Goal: Find specific page/section: Find specific page/section

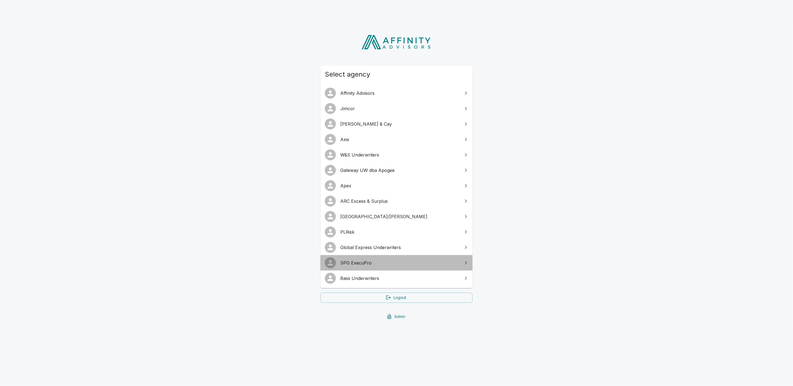
click at [369, 264] on span "SPG ExecuPro" at bounding box center [399, 262] width 119 height 7
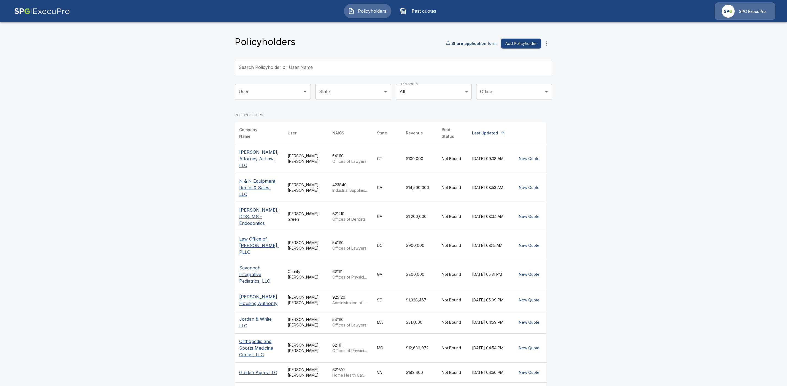
click at [261, 69] on input "Search Policyholder or User Name" at bounding box center [390, 67] width 311 height 15
paste input "**********"
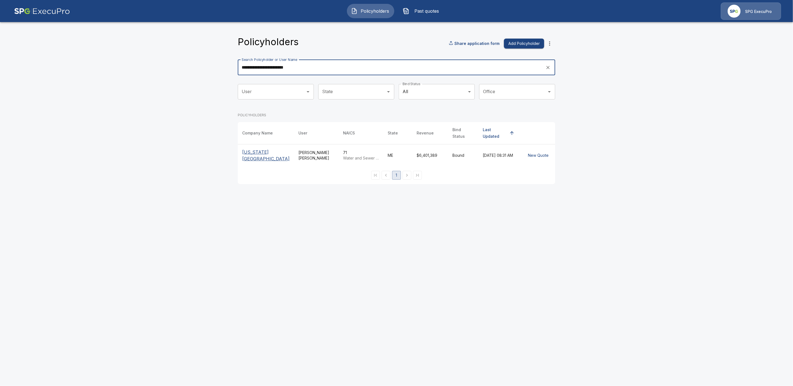
type input "**********"
click at [261, 149] on p "[US_STATE][GEOGRAPHIC_DATA]" at bounding box center [265, 155] width 47 height 13
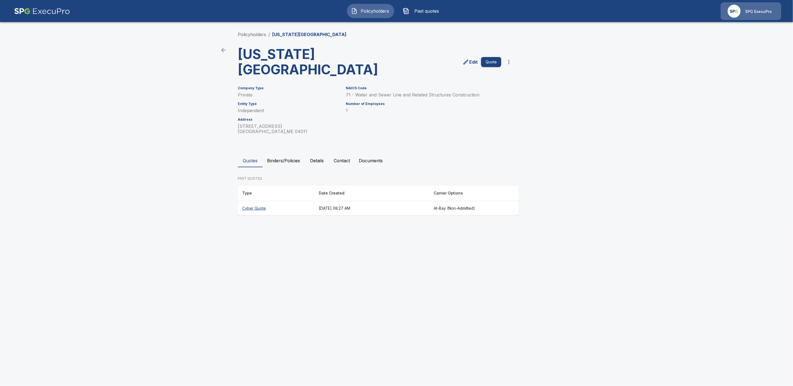
click at [283, 207] on th "Cyber Quote" at bounding box center [276, 208] width 77 height 15
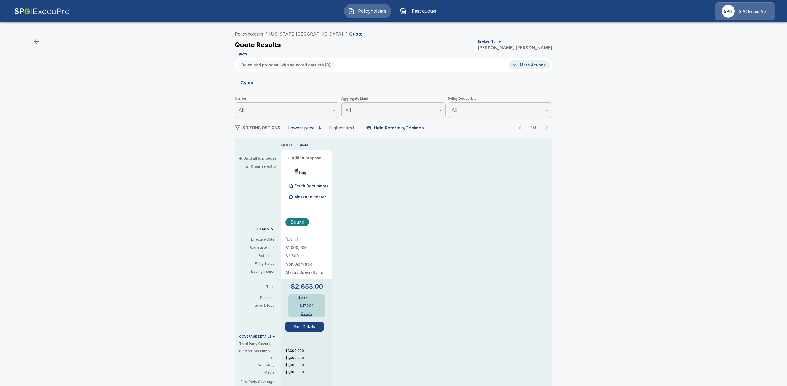
click at [305, 327] on button "Bind Details" at bounding box center [304, 327] width 38 height 10
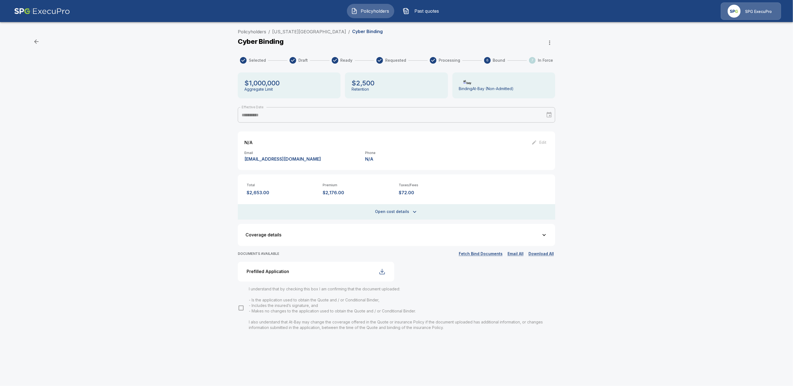
click at [382, 271] on div "button" at bounding box center [382, 271] width 7 height 7
click at [257, 31] on link "Policyholders" at bounding box center [252, 32] width 28 height 6
click at [305, 31] on link "[US_STATE][GEOGRAPHIC_DATA]" at bounding box center [309, 32] width 74 height 6
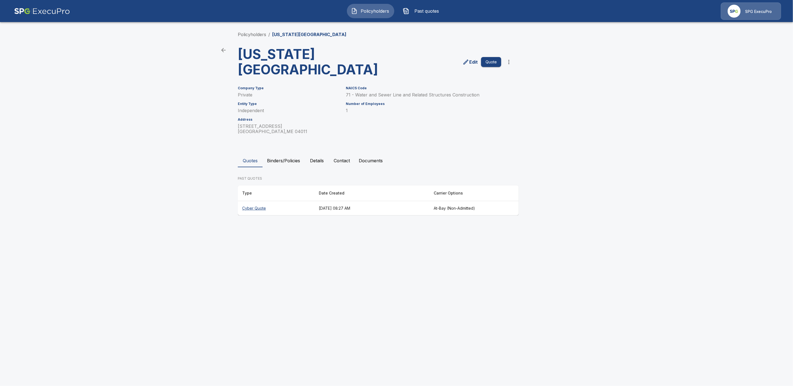
click at [291, 161] on button "Binders/Policies" at bounding box center [283, 160] width 42 height 13
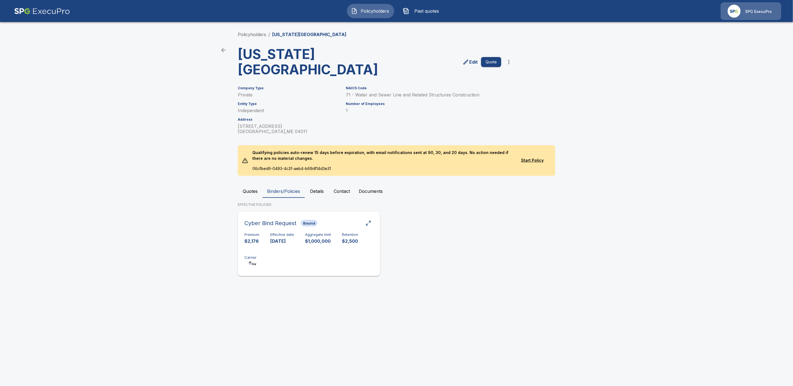
click at [348, 222] on div "Cyber Bind Request Bound" at bounding box center [308, 223] width 129 height 10
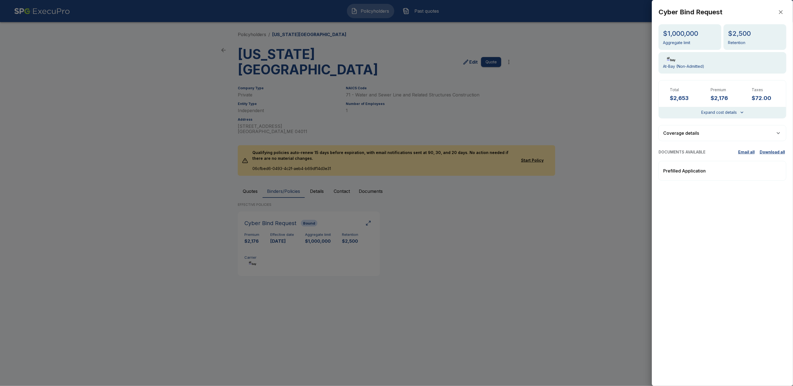
click at [757, 170] on div "Prefilled Application" at bounding box center [722, 171] width 128 height 20
click at [781, 14] on icon "button" at bounding box center [780, 12] width 7 height 7
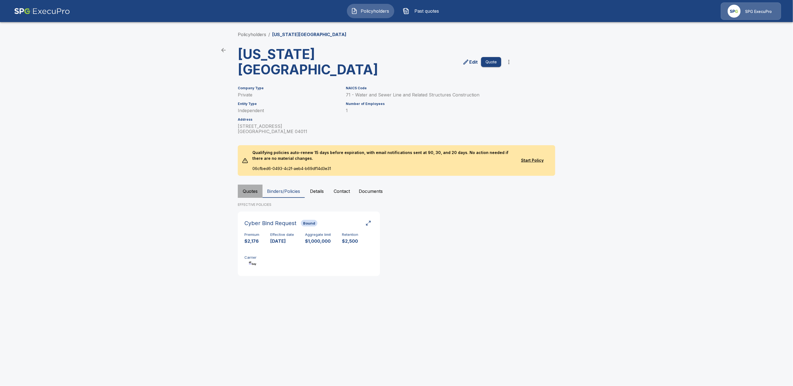
click at [248, 192] on button "Quotes" at bounding box center [250, 191] width 25 height 13
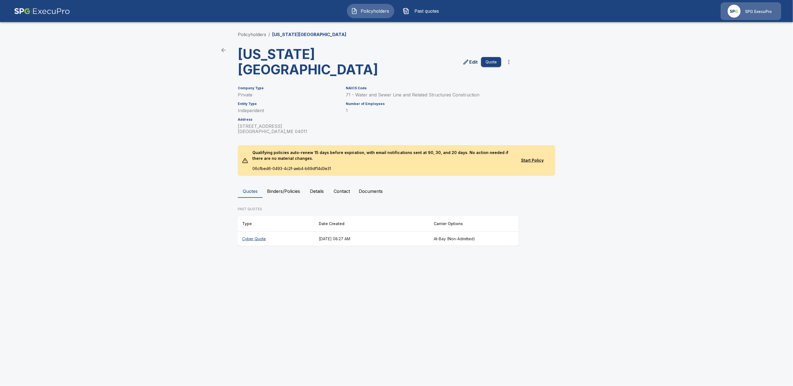
click at [279, 189] on button "Binders/Policies" at bounding box center [283, 191] width 42 height 13
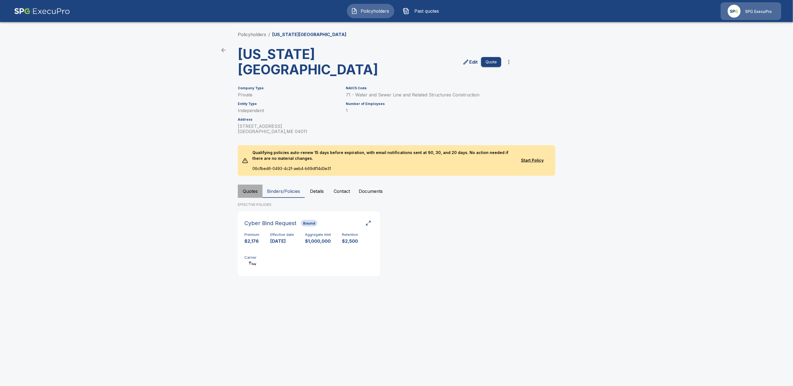
drag, startPoint x: 245, startPoint y: 193, endPoint x: 248, endPoint y: 202, distance: 9.4
click at [245, 192] on button "Quotes" at bounding box center [250, 191] width 25 height 13
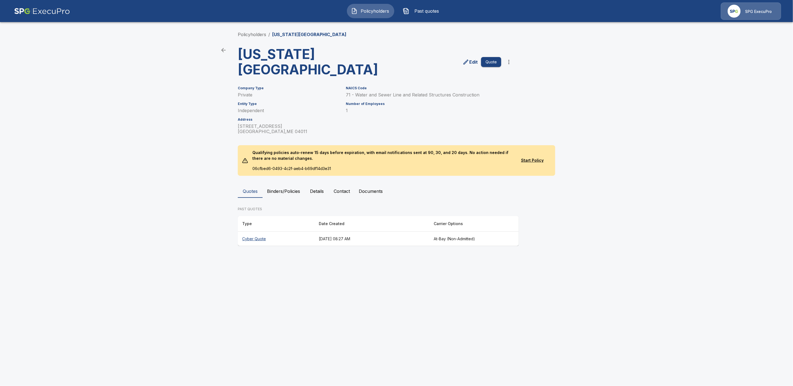
click at [269, 238] on th "Cyber Quote" at bounding box center [276, 239] width 77 height 15
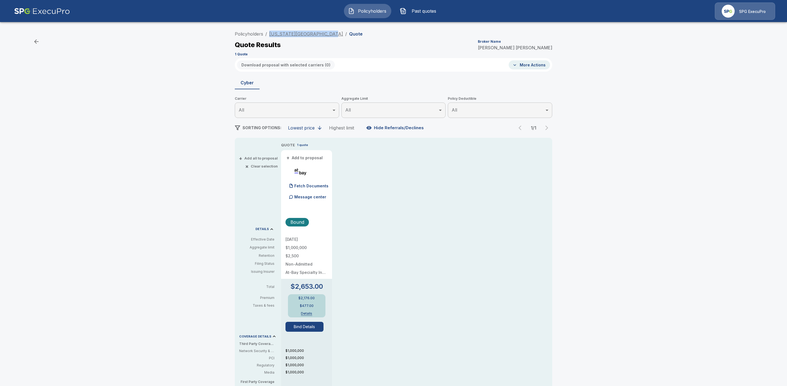
drag, startPoint x: 328, startPoint y: 31, endPoint x: 273, endPoint y: 32, distance: 55.6
click at [273, 32] on ol "Policyholders / Maine State Music Theatre / Quote" at bounding box center [299, 34] width 128 height 7
copy link "Maine State Music Theatre"
click at [249, 32] on link "Policyholders" at bounding box center [249, 34] width 28 height 6
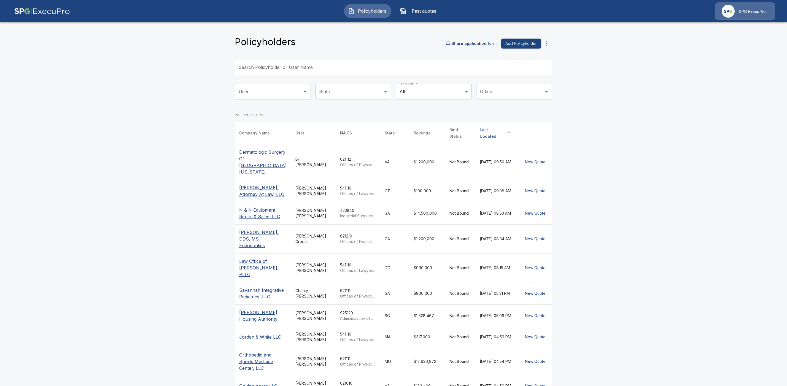
click at [268, 66] on input "Search Policyholder or User Name" at bounding box center [390, 67] width 311 height 15
paste input "**********"
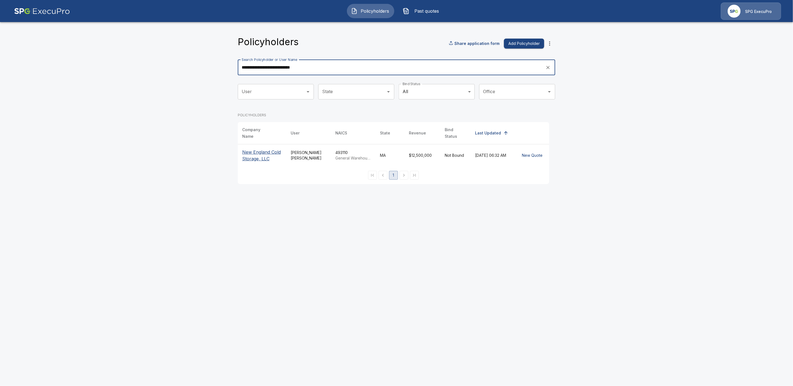
type input "**********"
click at [261, 152] on p "New England Cold Storage, LLC" at bounding box center [262, 155] width 40 height 13
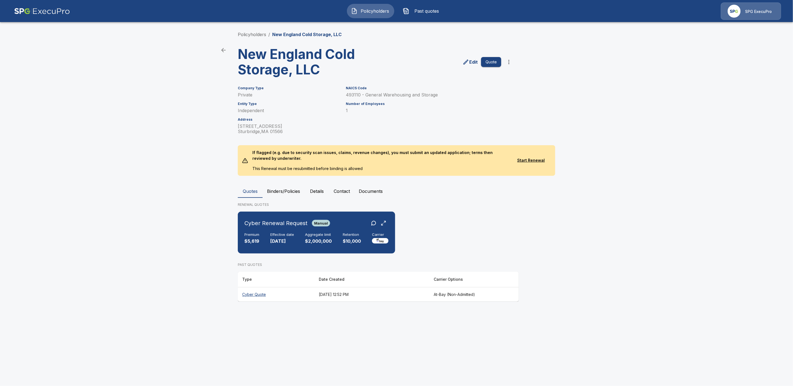
click at [283, 190] on button "Binders/Policies" at bounding box center [283, 191] width 42 height 13
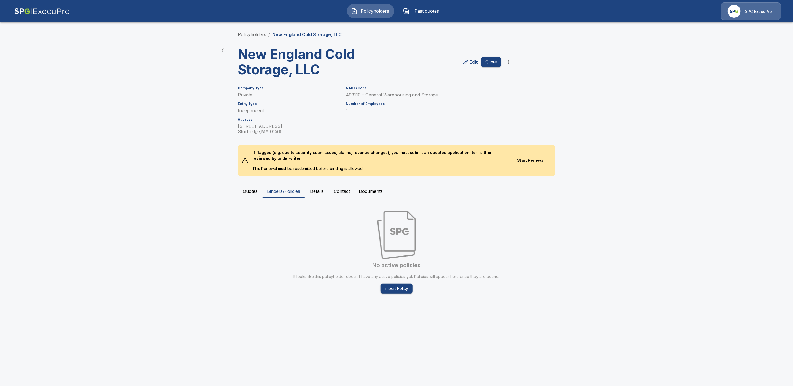
click at [253, 189] on button "Quotes" at bounding box center [250, 191] width 25 height 13
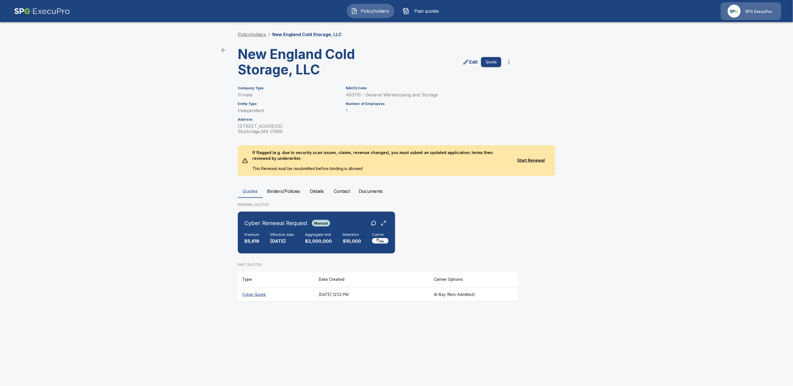
click at [250, 36] on link "Policyholders" at bounding box center [252, 35] width 28 height 6
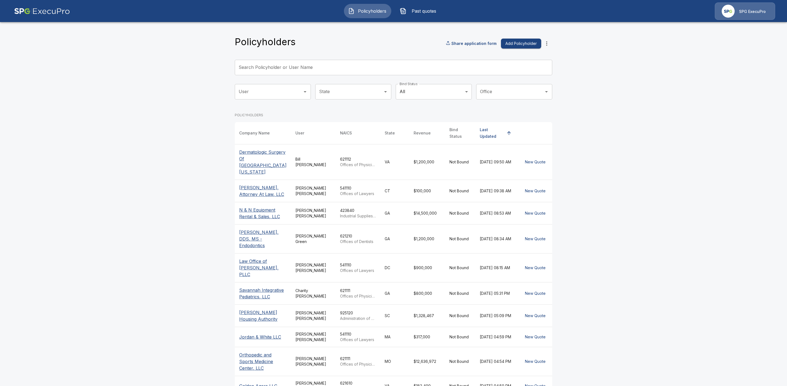
click at [250, 67] on input "Search Policyholder or User Name" at bounding box center [390, 67] width 311 height 15
paste input "**********"
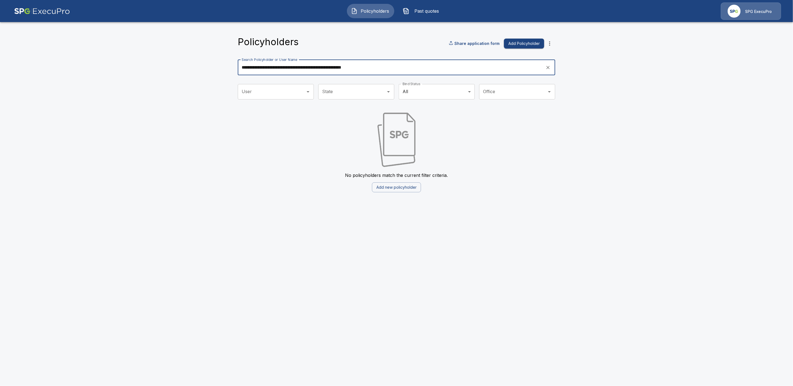
drag, startPoint x: 379, startPoint y: 70, endPoint x: 303, endPoint y: 68, distance: 75.5
click at [303, 68] on input "**********" at bounding box center [390, 67] width 304 height 15
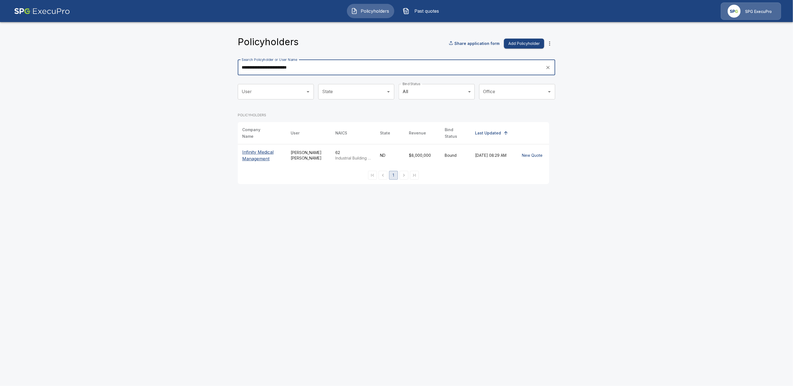
type input "**********"
click at [254, 149] on p "Infinity Medical Management" at bounding box center [262, 155] width 40 height 13
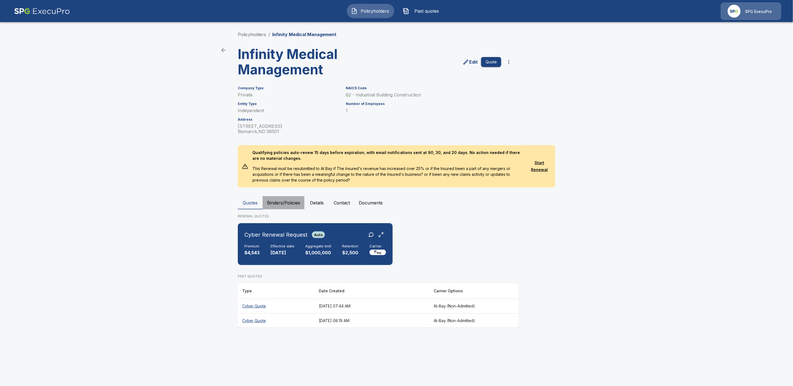
click at [287, 201] on button "Binders/Policies" at bounding box center [283, 202] width 42 height 13
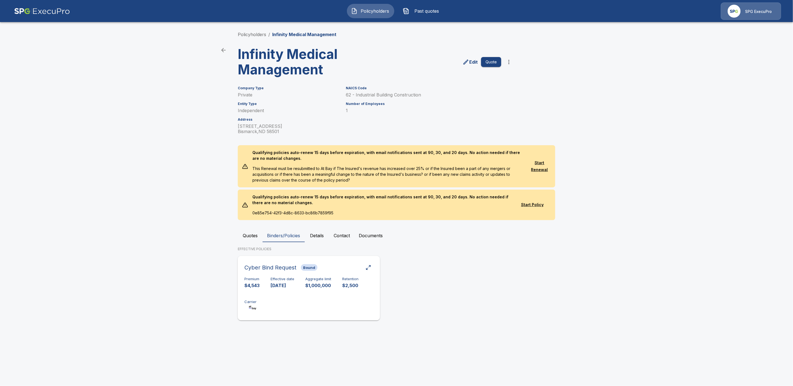
click at [347, 264] on div "Cyber Bind Request Bound" at bounding box center [308, 267] width 129 height 10
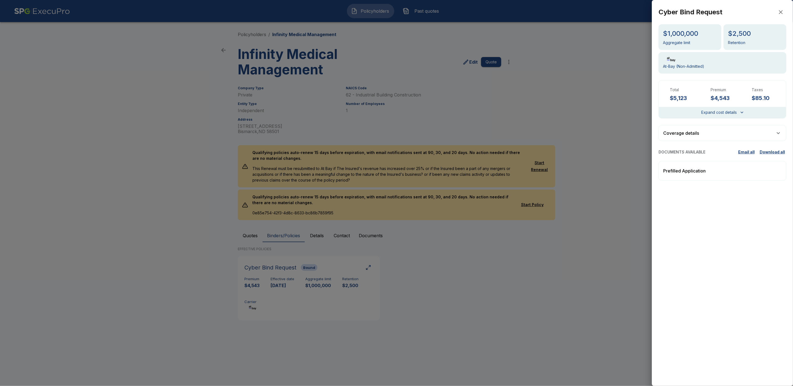
click at [697, 170] on p "Prefilled Application" at bounding box center [684, 170] width 42 height 7
click at [782, 12] on icon "button" at bounding box center [780, 12] width 7 height 7
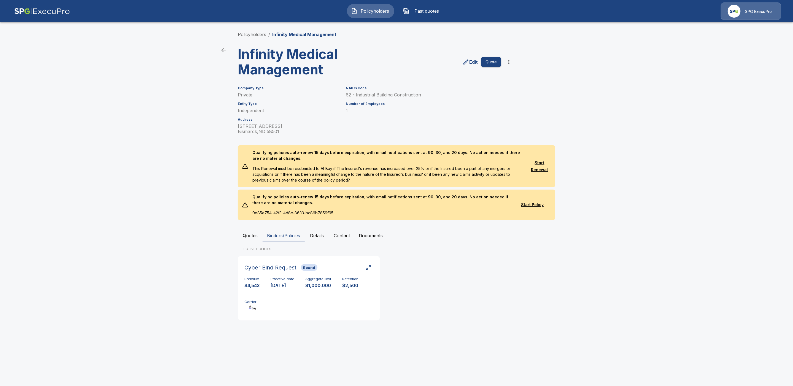
click at [250, 232] on button "Quotes" at bounding box center [250, 235] width 25 height 13
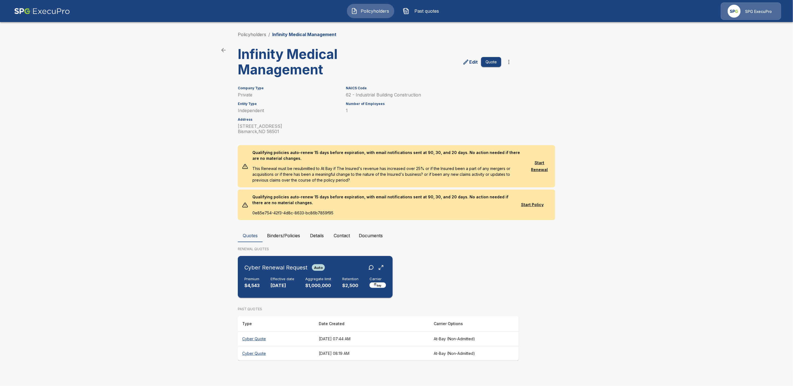
click at [278, 273] on div "Cyber Renewal Request Auto Premium $4,543 Effective date 11/1/2025 Aggregate li…" at bounding box center [315, 276] width 150 height 37
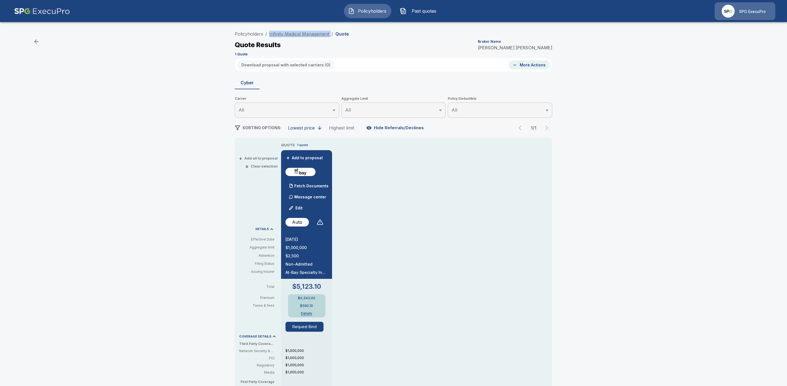
drag, startPoint x: 334, startPoint y: 34, endPoint x: 272, endPoint y: 33, distance: 62.2
click at [272, 33] on ol "Policyholders / Infinity Medical Management / Quote" at bounding box center [292, 34] width 114 height 7
copy ol "Infinity Medical Management /"
click at [288, 34] on link "Infinity Medical Management" at bounding box center [299, 34] width 60 height 6
